Goal: Task Accomplishment & Management: Manage account settings

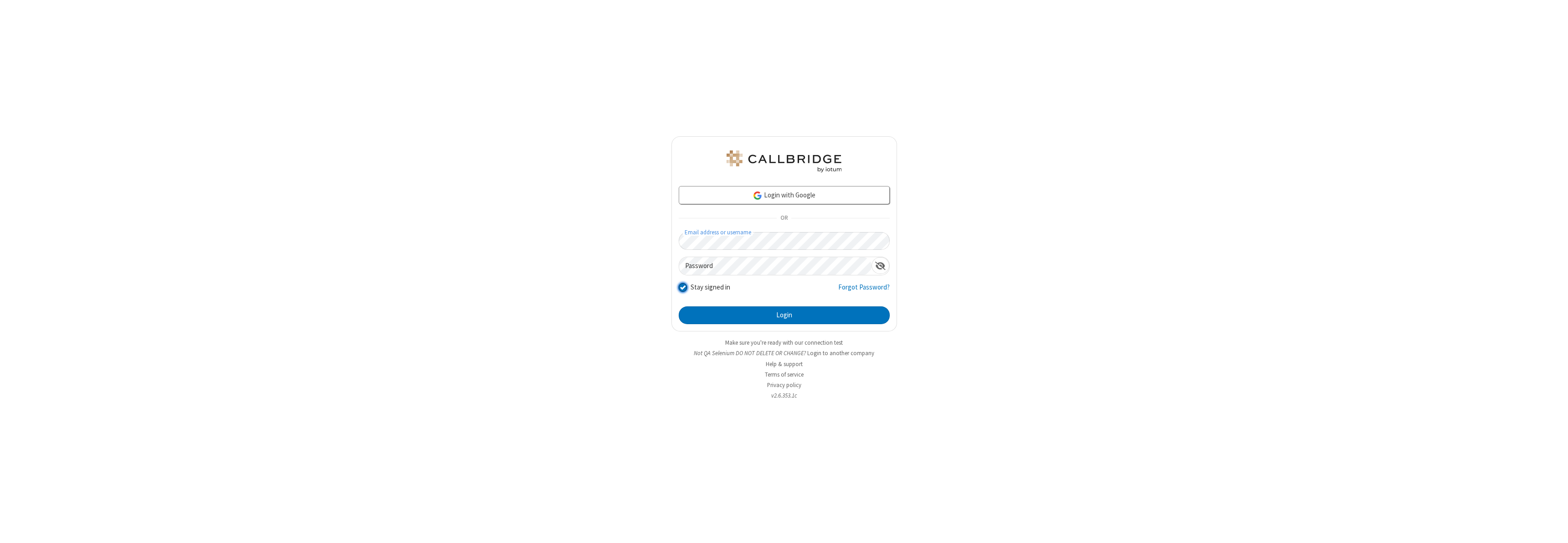
click at [682, 287] on input "Stay signed in" at bounding box center [683, 288] width 9 height 10
checkbox input "false"
click at [784, 315] on button "Login" at bounding box center [784, 316] width 211 height 18
click at [682, 287] on input "Stay signed in" at bounding box center [683, 288] width 9 height 10
checkbox input "false"
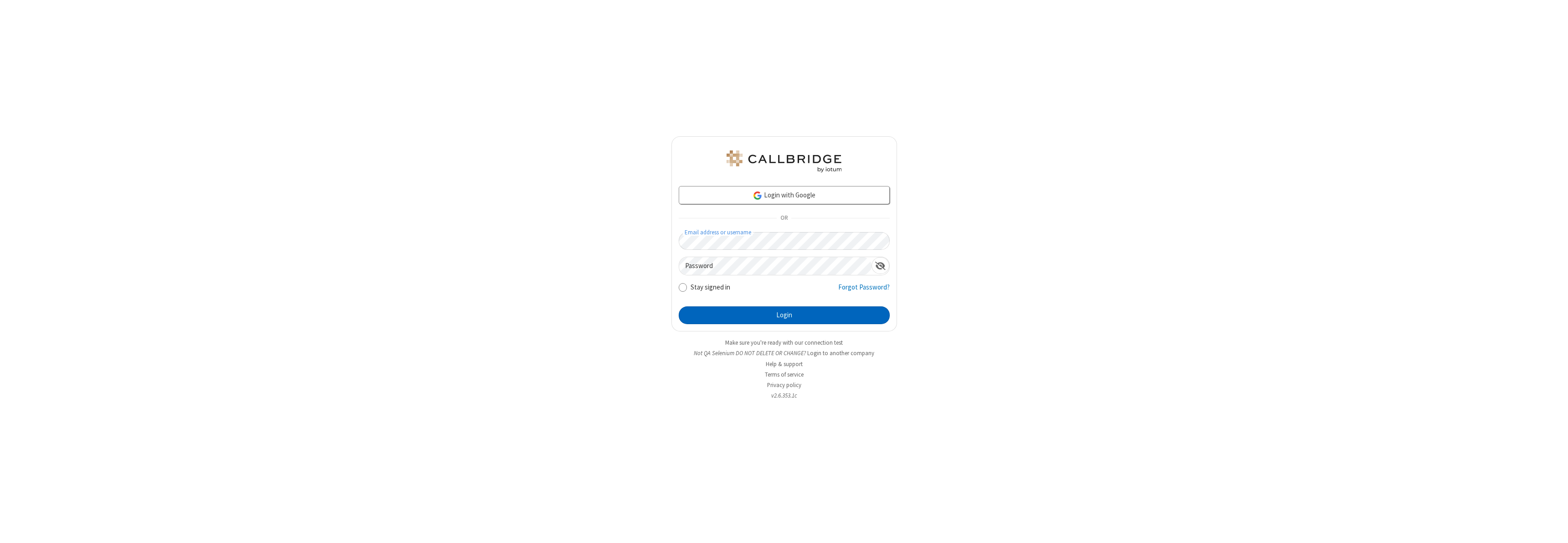
click at [784, 315] on button "Login" at bounding box center [784, 316] width 211 height 18
